Goal: Browse casually: Explore the website without a specific task or goal

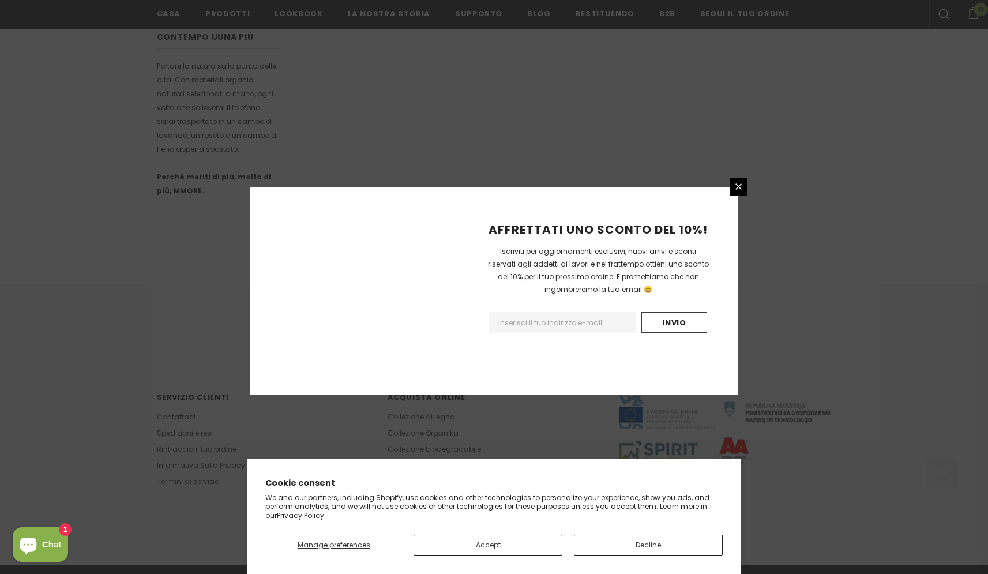
scroll to position [609, 0]
